Goal: Register for event/course

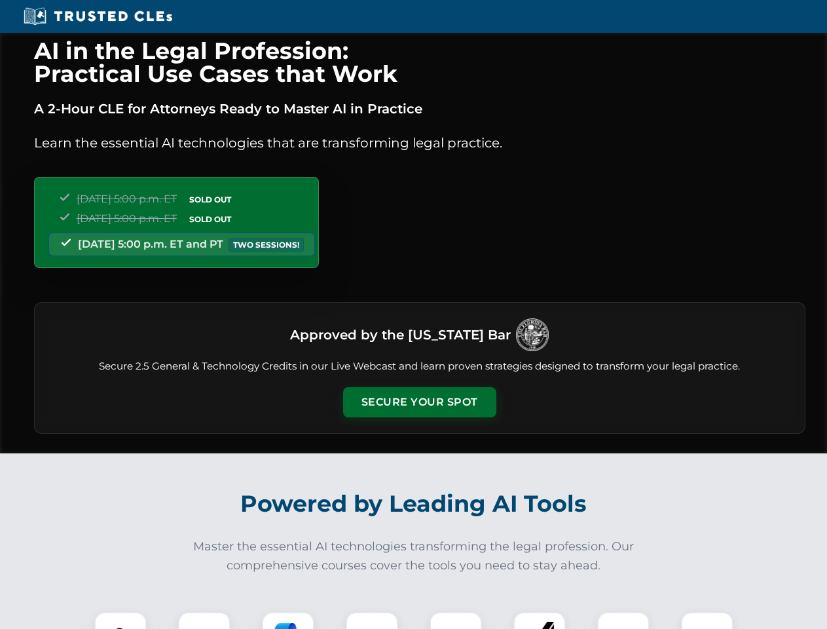
click at [419, 402] on button "Secure Your Spot" at bounding box center [419, 402] width 153 height 30
click at [121, 620] on img at bounding box center [121, 638] width 38 height 38
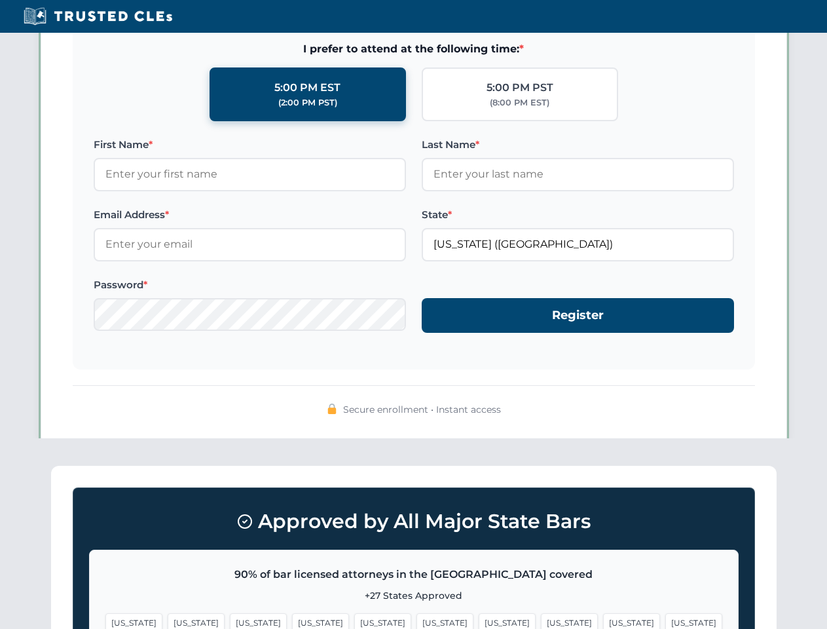
click at [479, 620] on span "[US_STATE]" at bounding box center [507, 622] width 57 height 19
click at [603, 620] on span "[US_STATE]" at bounding box center [631, 622] width 57 height 19
